Goal: Task Accomplishment & Management: Use online tool/utility

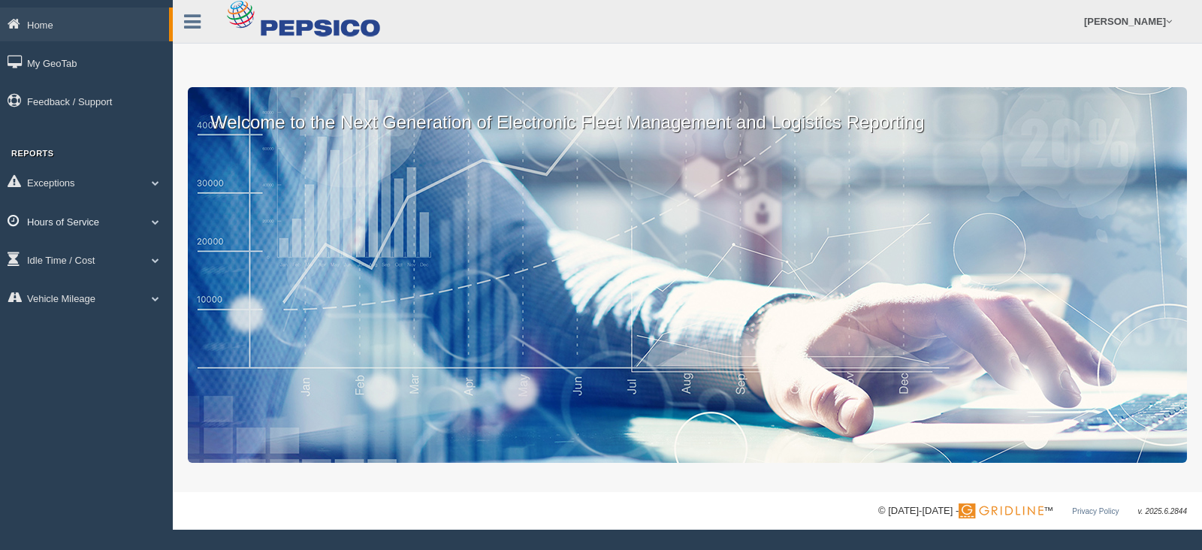
click at [152, 223] on span at bounding box center [156, 222] width 20 height 8
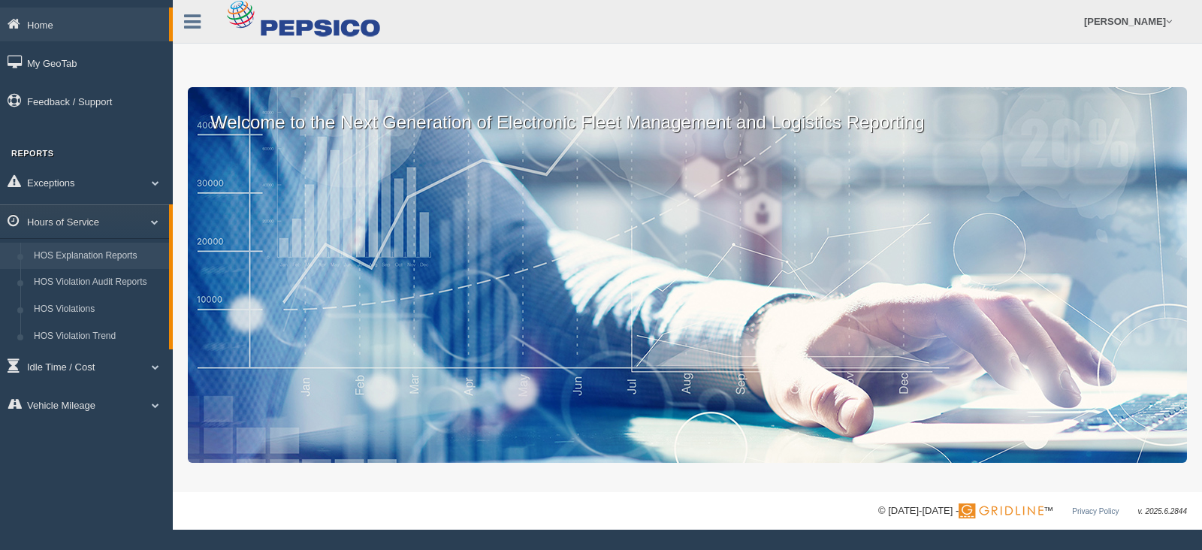
click at [82, 259] on link "HOS Explanation Reports" at bounding box center [98, 256] width 142 height 27
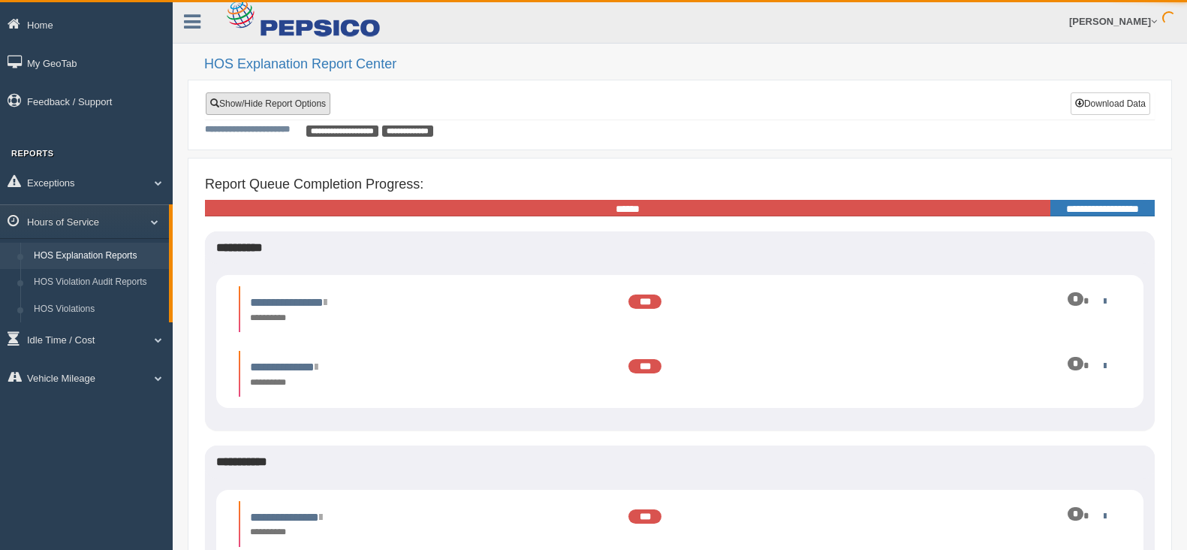
click at [291, 103] on link "Show/Hide Report Options" at bounding box center [268, 103] width 125 height 23
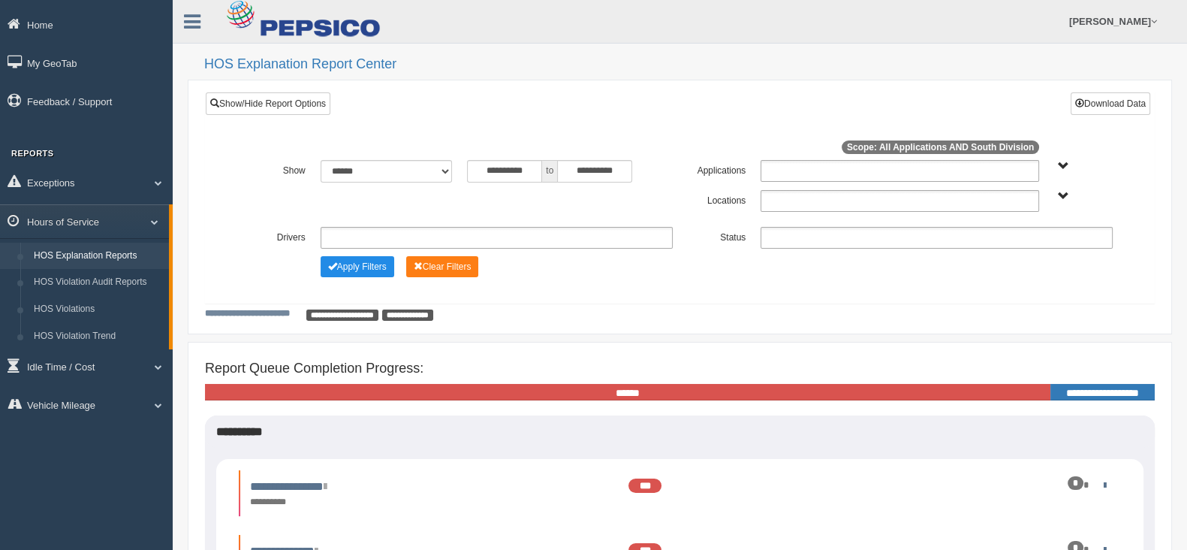
click at [1063, 198] on span "South Division" at bounding box center [1063, 196] width 11 height 11
click at [1030, 249] on button "South Division" at bounding box center [1025, 251] width 76 height 17
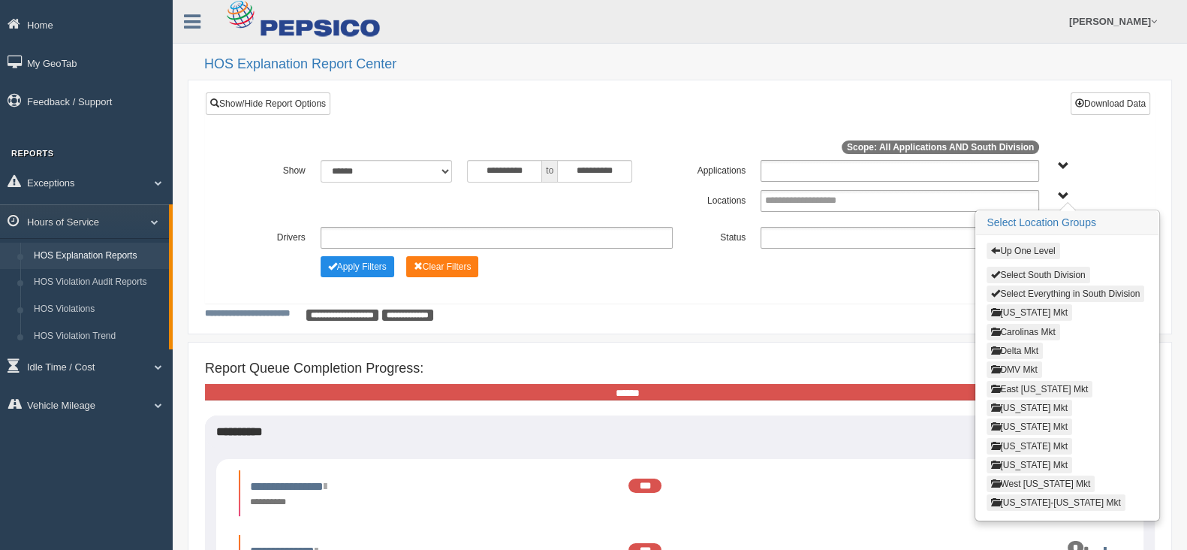
click at [1031, 421] on button "Louisiana Mkt" at bounding box center [1030, 426] width 86 height 17
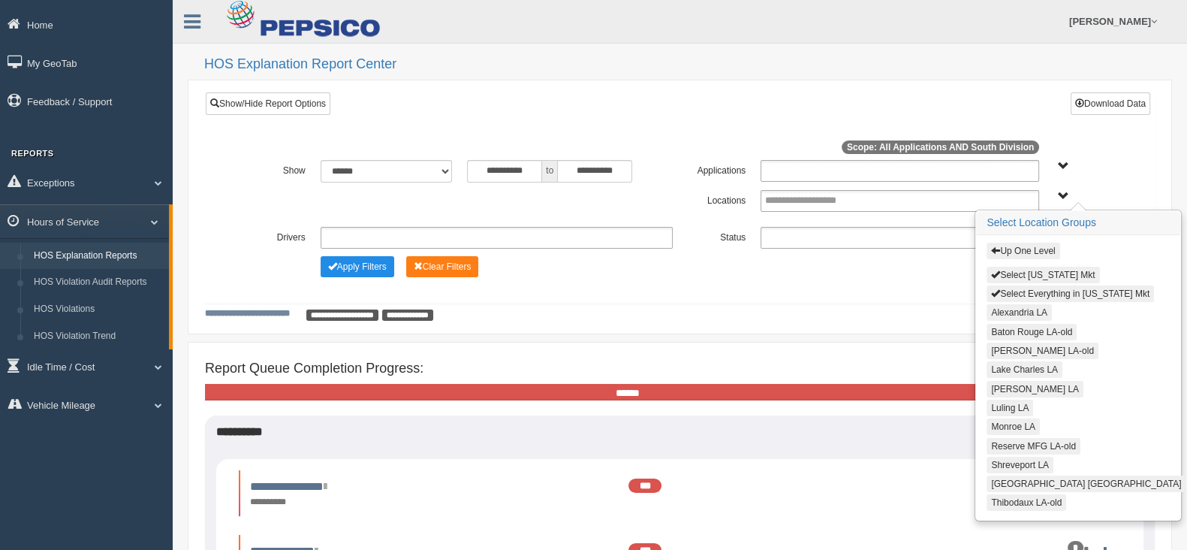
click at [1010, 313] on button "Alexandria LA" at bounding box center [1019, 312] width 65 height 17
click at [1012, 366] on button "Lake Charles LA" at bounding box center [1025, 369] width 76 height 17
click at [1011, 383] on button "[PERSON_NAME] LA" at bounding box center [1035, 387] width 97 height 17
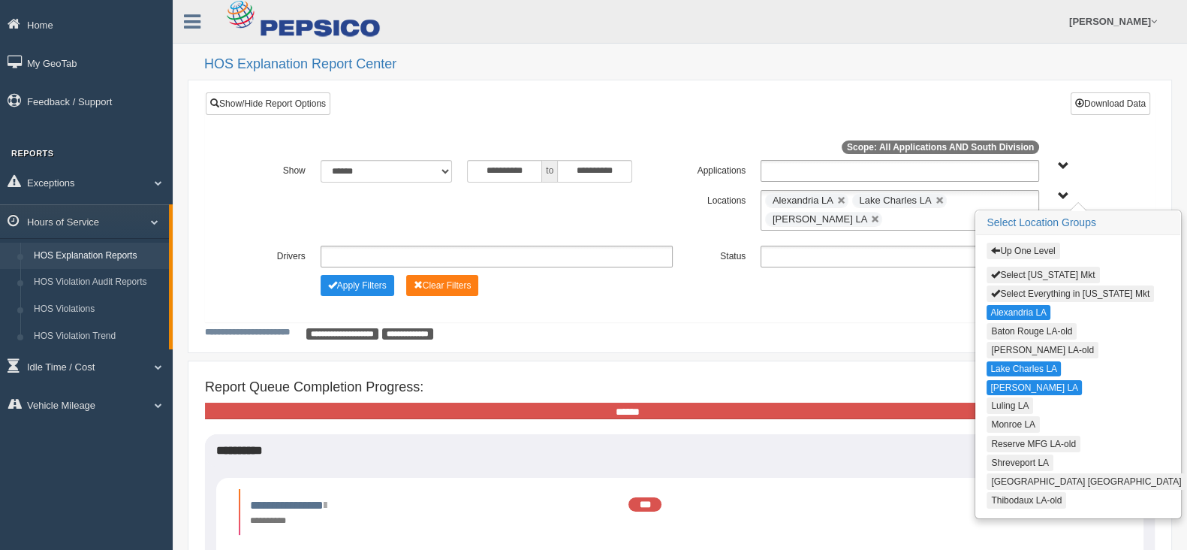
click at [1009, 400] on button "Luling LA" at bounding box center [1010, 405] width 47 height 17
click at [1009, 415] on button "Monroe LA" at bounding box center [1013, 423] width 53 height 17
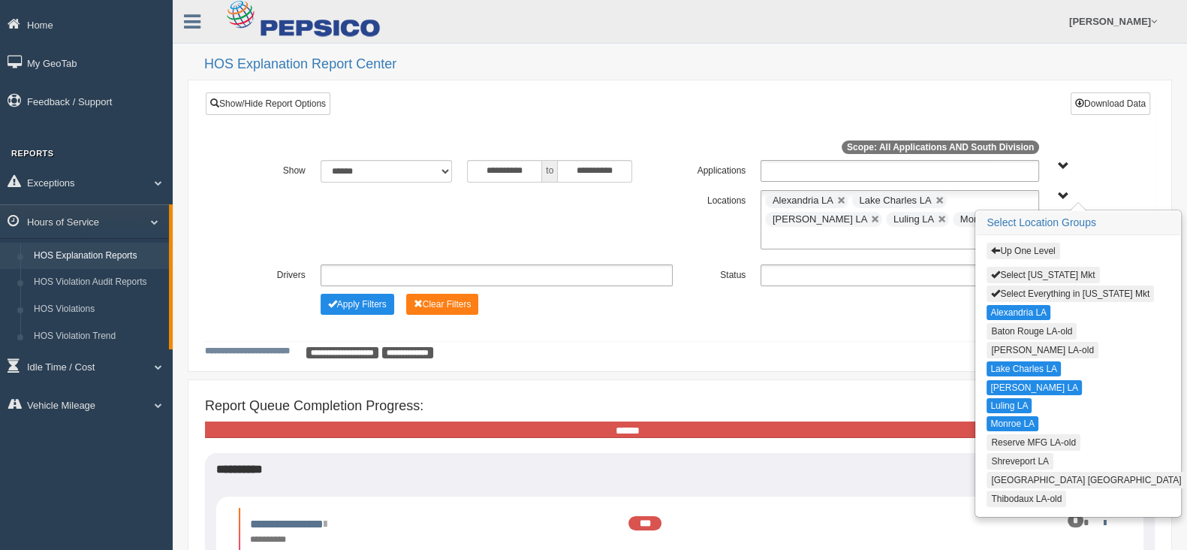
click at [1011, 453] on button "Shreveport LA" at bounding box center [1020, 461] width 67 height 17
click at [1014, 472] on button "[GEOGRAPHIC_DATA] [GEOGRAPHIC_DATA]" at bounding box center [1086, 479] width 199 height 17
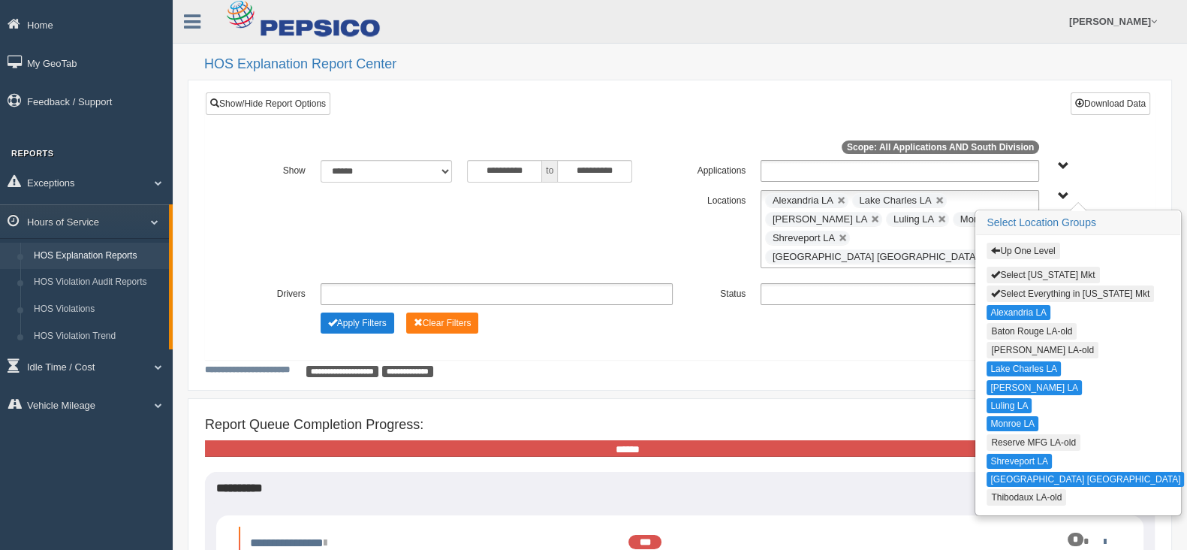
click at [387, 312] on button "Apply Filters" at bounding box center [358, 322] width 74 height 21
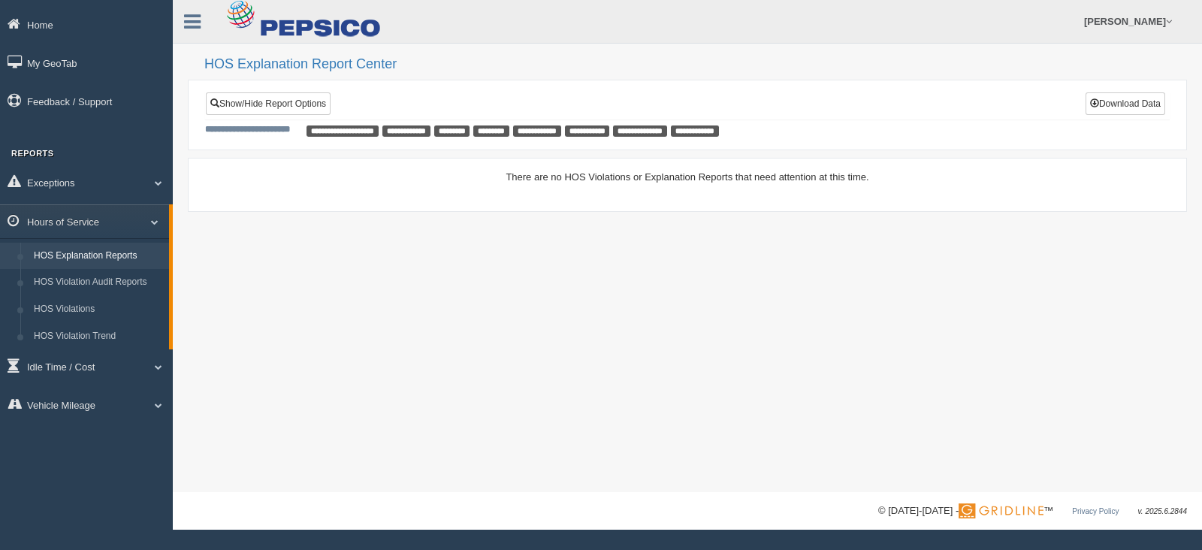
click at [111, 262] on link "HOS Explanation Reports" at bounding box center [98, 256] width 142 height 27
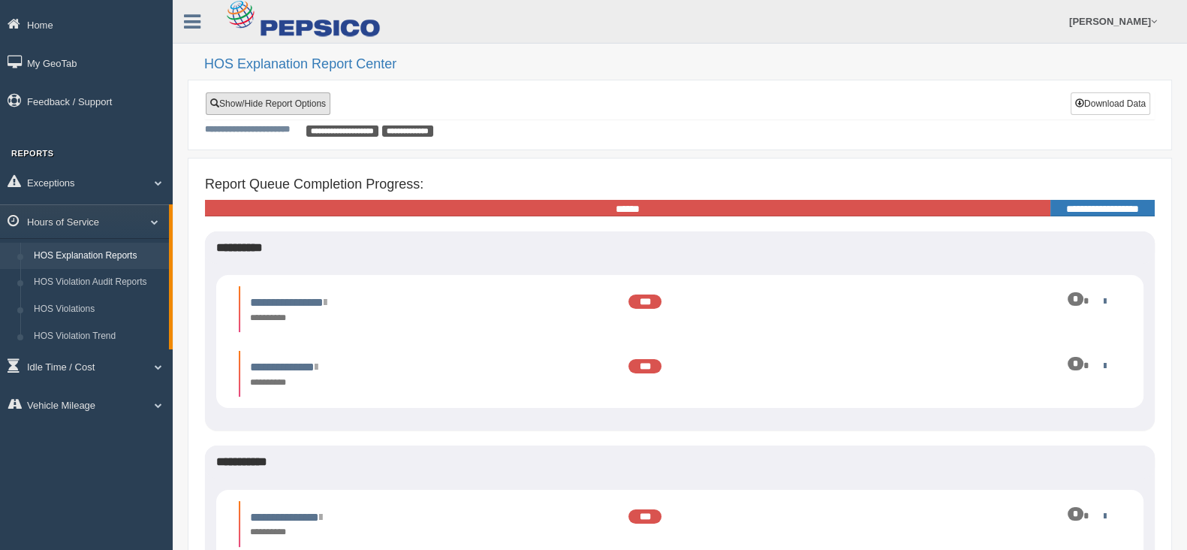
click at [293, 101] on link "Show/Hide Report Options" at bounding box center [268, 103] width 125 height 23
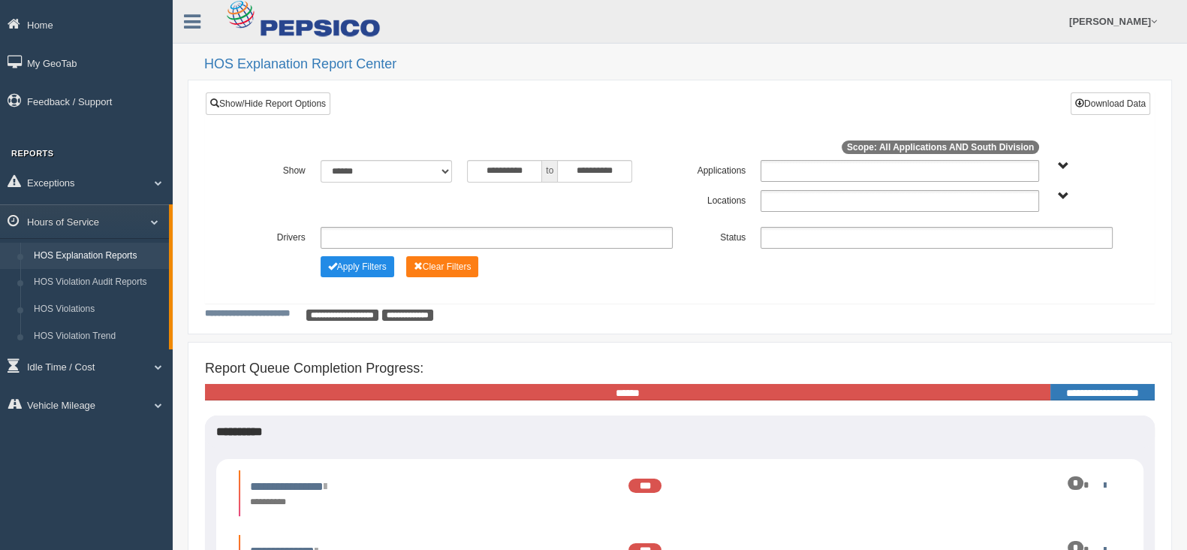
click at [1063, 195] on span "South Division" at bounding box center [1063, 196] width 11 height 11
click at [1033, 245] on button "South Division" at bounding box center [1025, 251] width 76 height 17
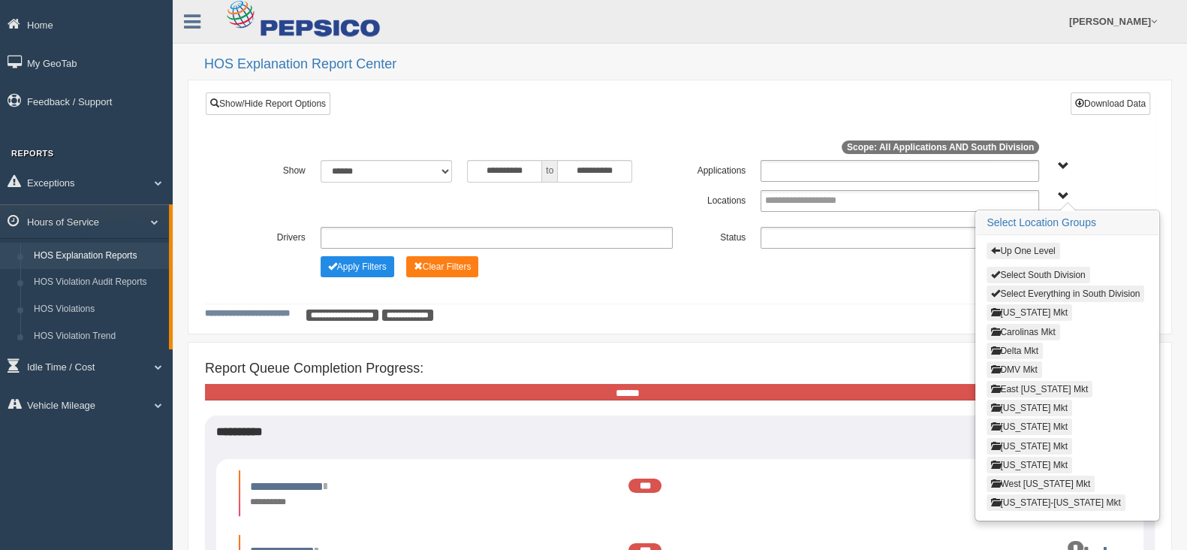
click at [1020, 419] on button "Louisiana Mkt" at bounding box center [1030, 426] width 86 height 17
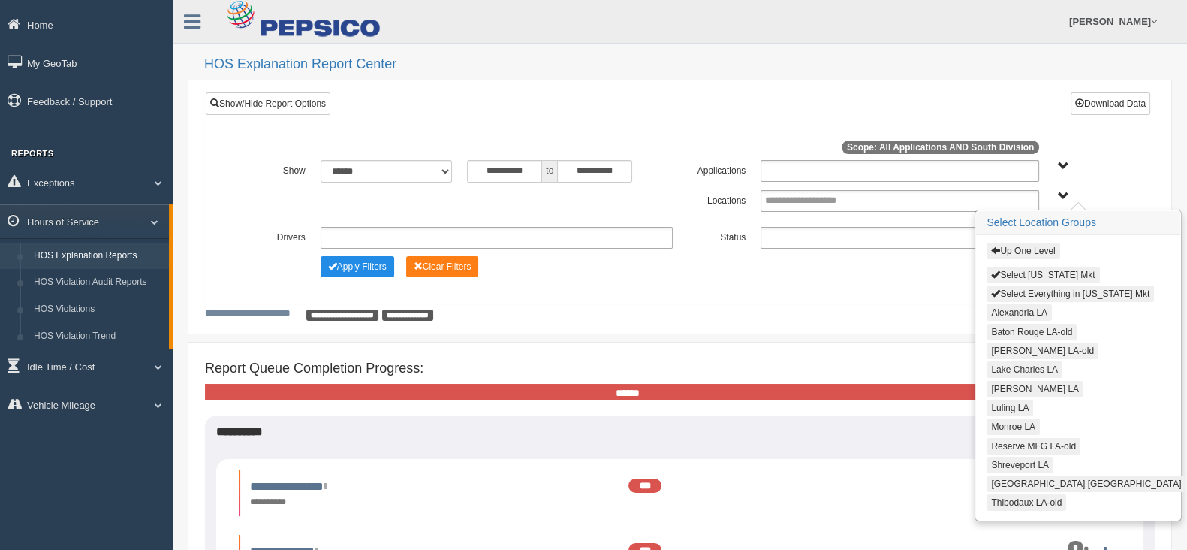
click at [1006, 403] on button "Luling LA" at bounding box center [1010, 408] width 47 height 17
click at [1009, 419] on button "Monroe LA" at bounding box center [1013, 426] width 53 height 17
click at [1009, 455] on button "Shreveport LA" at bounding box center [1020, 463] width 67 height 17
click at [1012, 473] on button "[GEOGRAPHIC_DATA] [GEOGRAPHIC_DATA]" at bounding box center [1086, 481] width 199 height 17
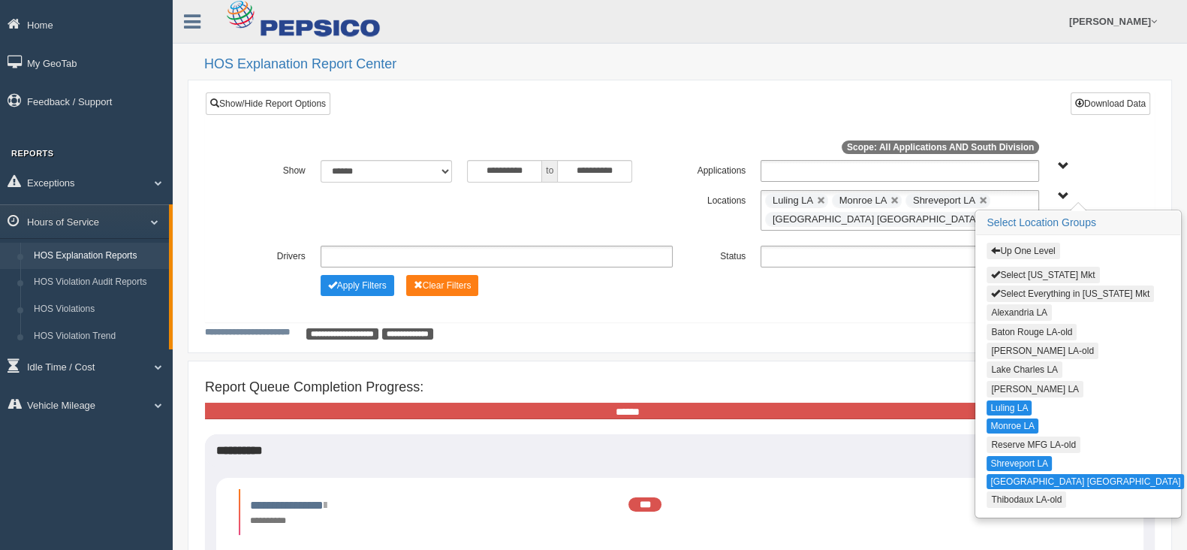
click at [1008, 304] on button "Alexandria LA" at bounding box center [1019, 312] width 65 height 17
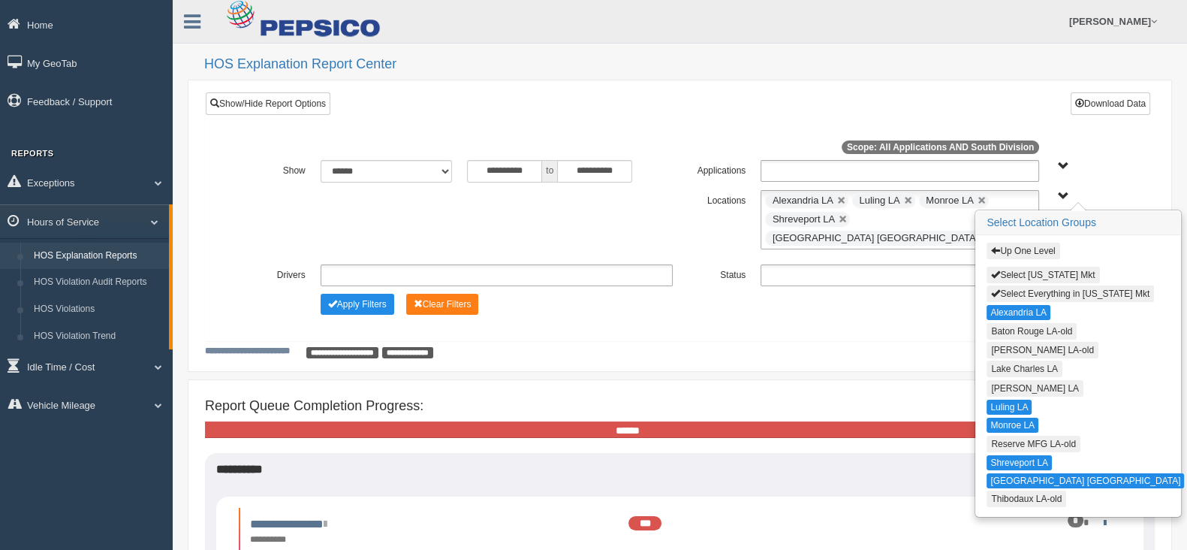
click at [1017, 362] on button "Lake Charles LA" at bounding box center [1025, 369] width 76 height 17
click at [1016, 379] on button "[PERSON_NAME] LA" at bounding box center [1035, 387] width 97 height 17
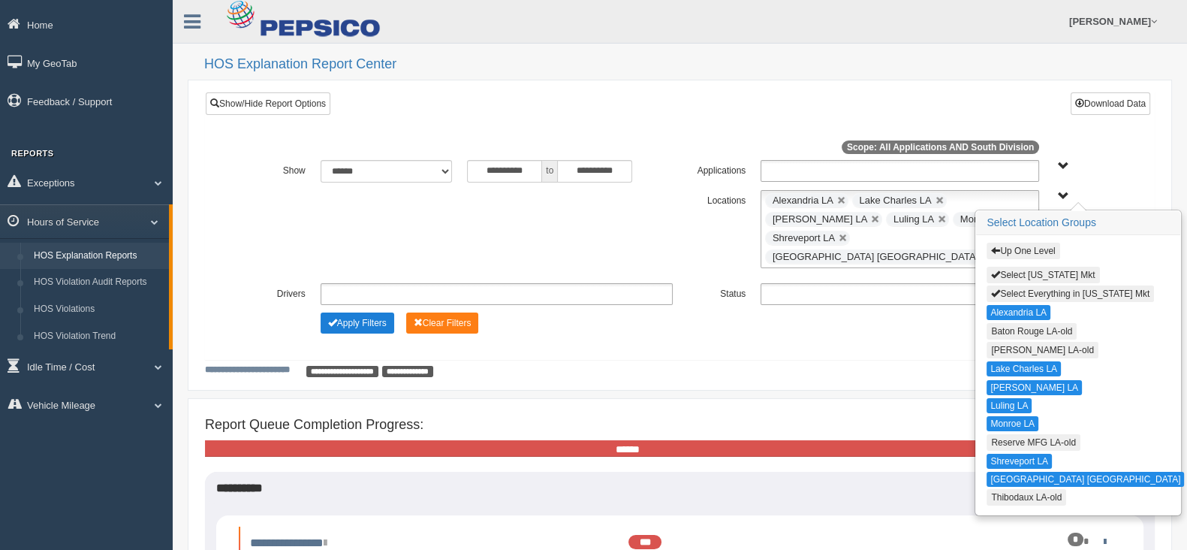
click at [373, 312] on button "Apply Filters" at bounding box center [358, 322] width 74 height 21
